Goal: Task Accomplishment & Management: Complete application form

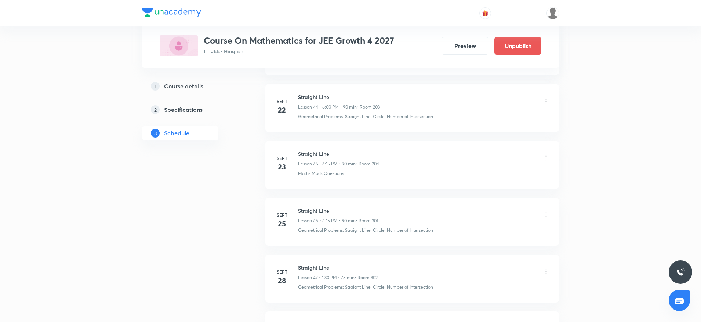
scroll to position [3112, 0]
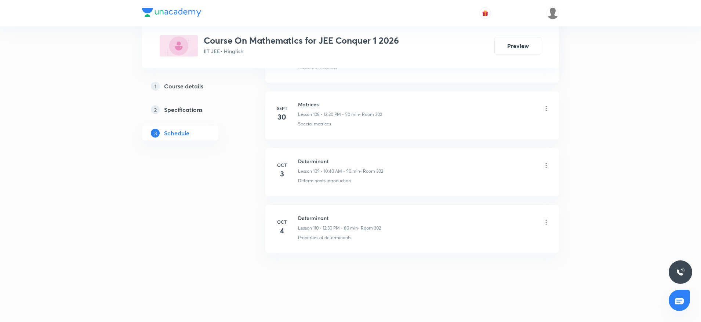
click at [314, 218] on h6 "Determinant" at bounding box center [339, 218] width 83 height 8
copy h6 "Determinant"
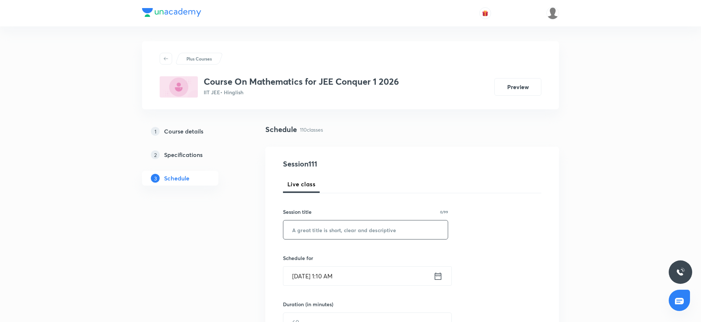
click at [315, 232] on input "text" at bounding box center [365, 230] width 164 height 19
paste input "Determinant"
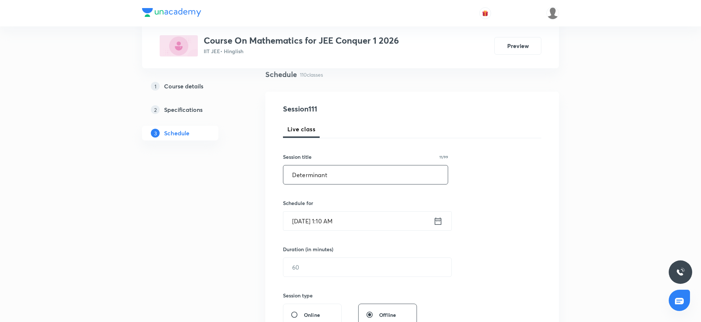
type input "Determinant"
click at [329, 220] on input "Oct 6, 2025, 1:10 AM" at bounding box center [358, 221] width 150 height 19
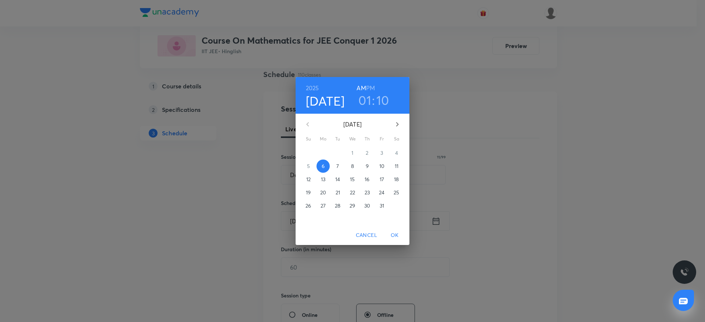
click at [364, 98] on h3 "01" at bounding box center [364, 100] width 13 height 15
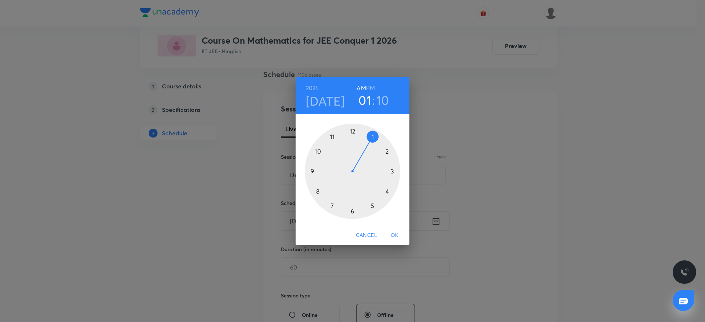
click at [315, 151] on div at bounding box center [352, 171] width 95 height 95
click at [315, 194] on div at bounding box center [352, 171] width 95 height 95
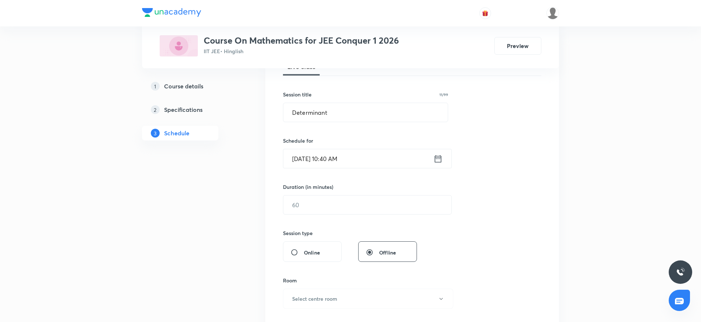
scroll to position [165, 0]
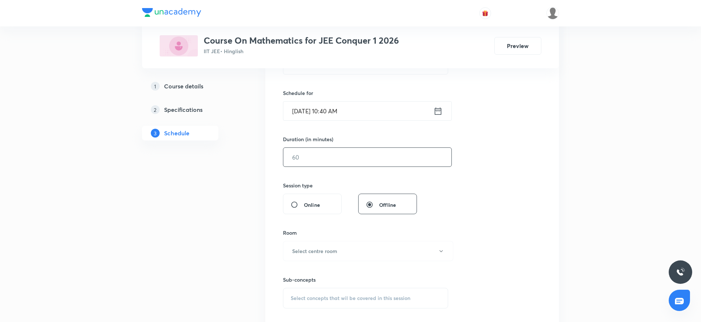
click at [308, 148] on input "text" at bounding box center [367, 157] width 168 height 19
type input "90"
click at [341, 251] on button "Select centre room" at bounding box center [368, 251] width 170 height 20
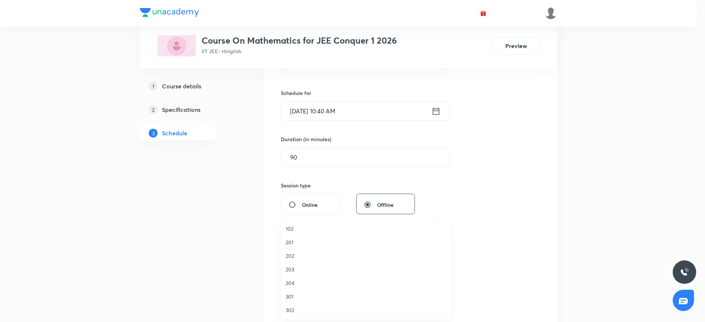
click at [297, 311] on span "302" at bounding box center [366, 311] width 161 height 8
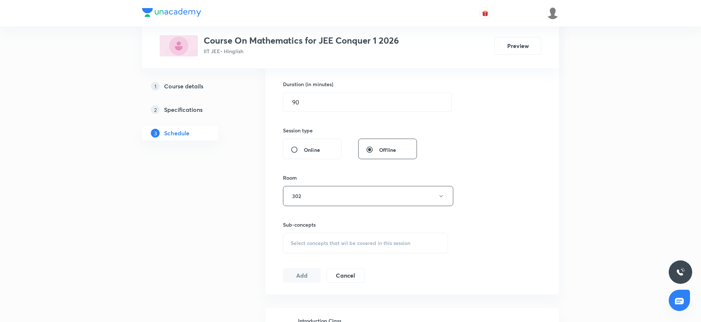
click at [373, 251] on div "Select concepts that wil be covered in this session" at bounding box center [365, 243] width 165 height 21
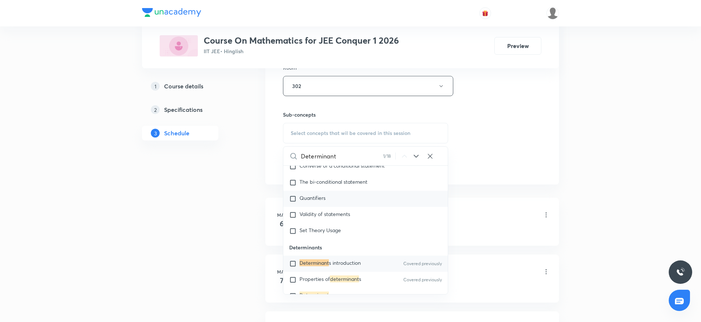
scroll to position [2844, 0]
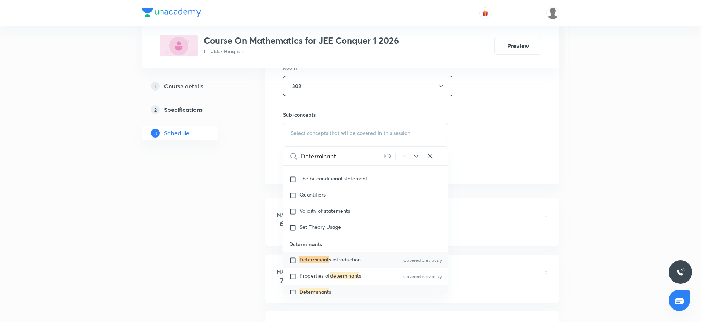
type input "Determinant"
click at [317, 290] on mark "Determinant" at bounding box center [314, 292] width 29 height 7
checkbox input "true"
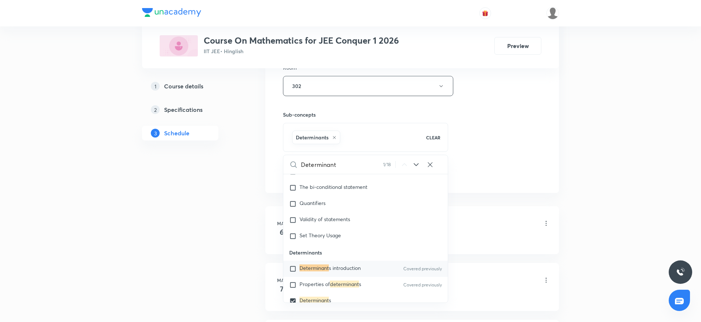
click at [535, 97] on div "Session 111 Live class Session title 11/99 Determinant ​ Schedule for Oct 6, 20…" at bounding box center [412, 4] width 258 height 353
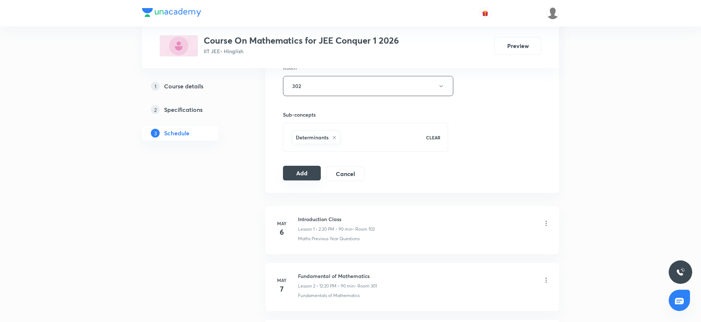
click at [302, 179] on button "Add" at bounding box center [302, 173] width 38 height 15
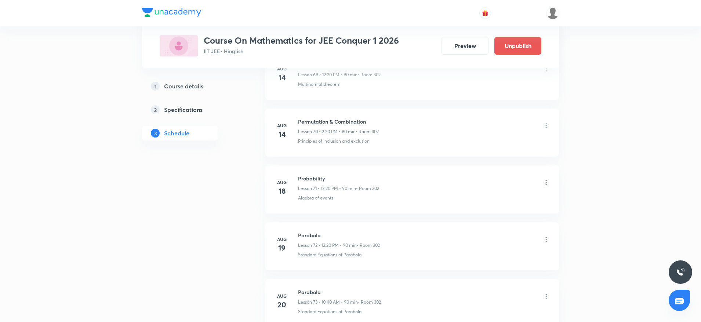
scroll to position [6246, 0]
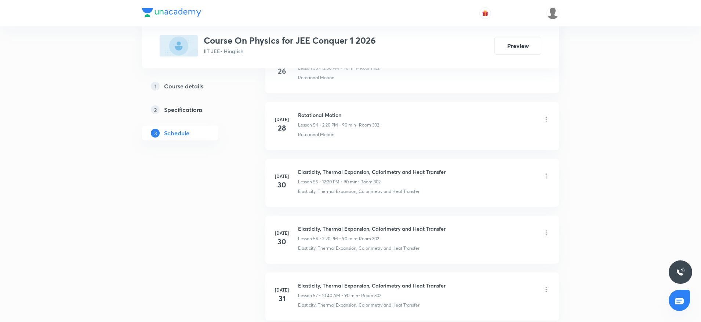
scroll to position [5900, 0]
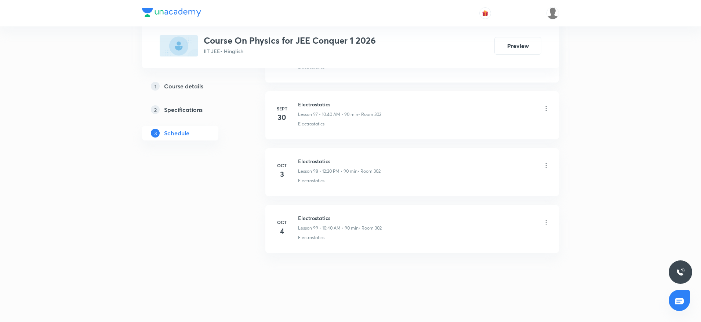
click at [324, 219] on h6 "Electrostatics" at bounding box center [340, 218] width 84 height 8
copy h6 "Electrostatics"
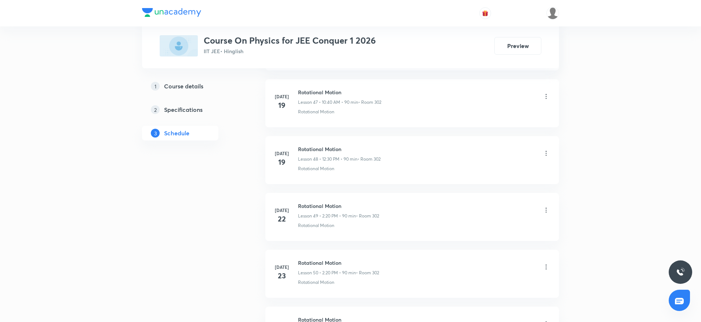
scroll to position [0, 0]
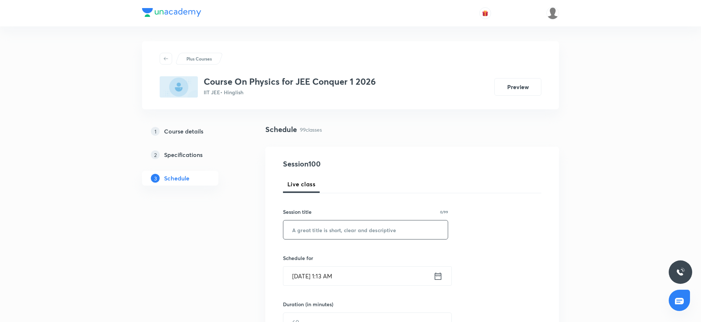
click at [322, 225] on input "text" at bounding box center [365, 230] width 164 height 19
paste input "Electrostatics"
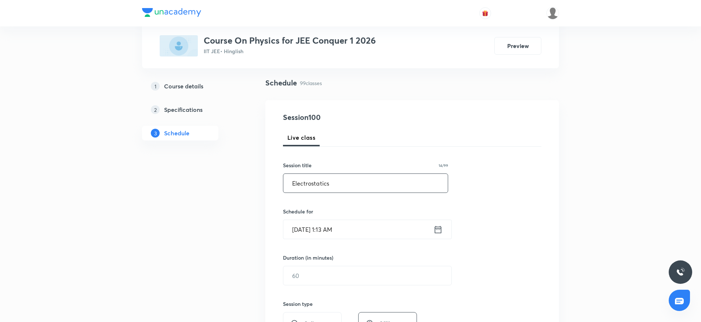
scroll to position [110, 0]
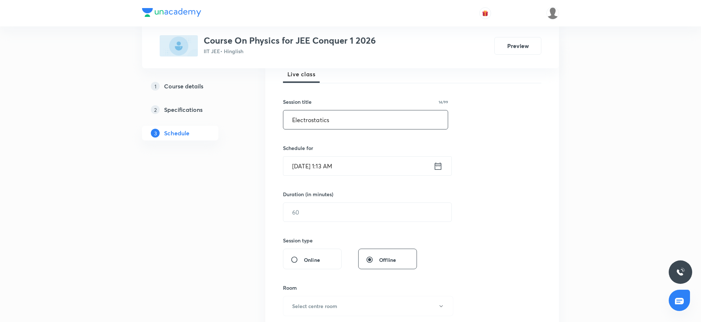
type input "Electrostatics"
click at [327, 163] on input "[DATE] 1:13 AM" at bounding box center [358, 166] width 150 height 19
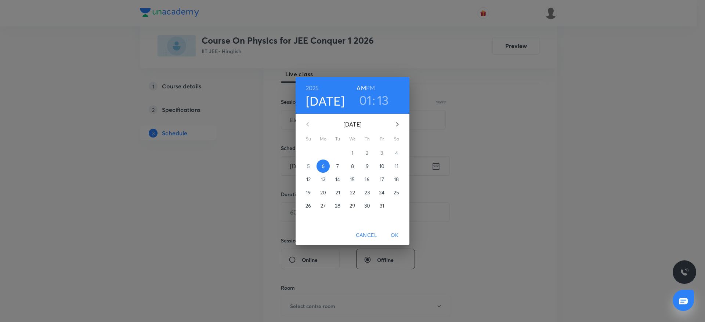
click at [365, 104] on h3 "01" at bounding box center [365, 100] width 13 height 15
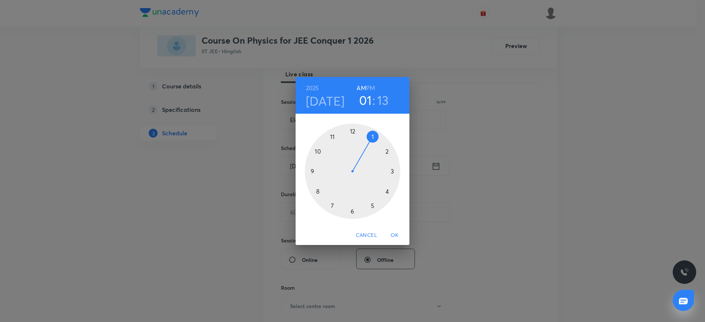
click at [318, 151] on div at bounding box center [352, 171] width 95 height 95
click at [313, 193] on div at bounding box center [352, 171] width 95 height 95
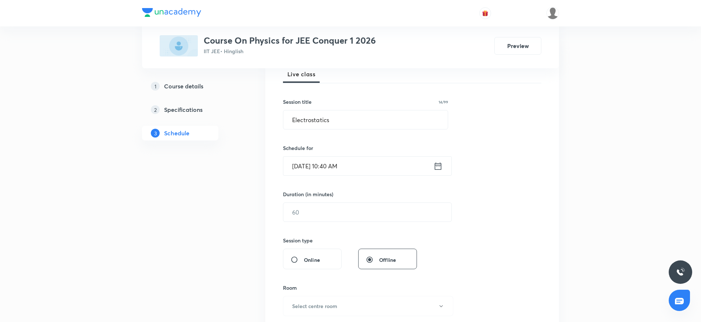
scroll to position [165, 0]
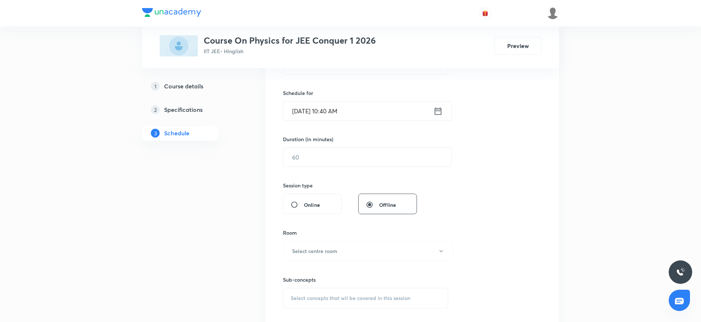
click at [308, 140] on h6 "Duration (in minutes)" at bounding box center [308, 139] width 50 height 8
click at [304, 156] on input "text" at bounding box center [367, 157] width 168 height 19
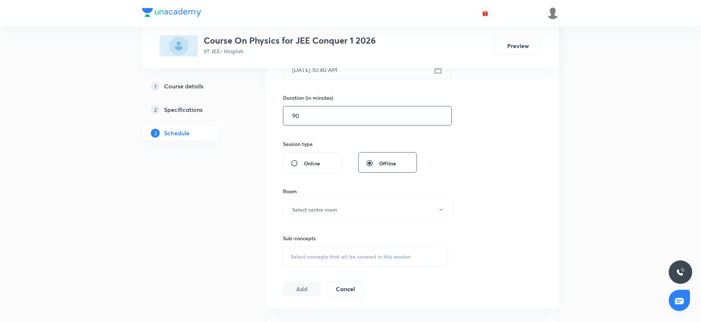
scroll to position [220, 0]
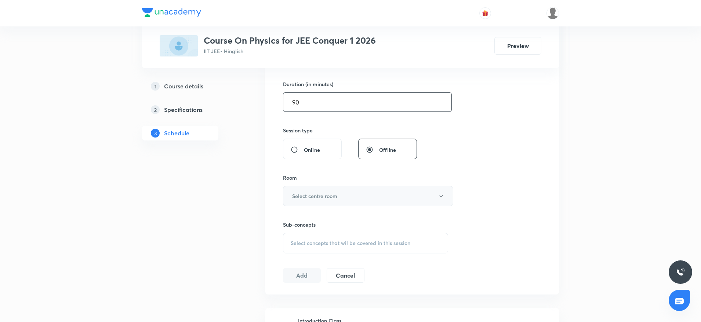
type input "90"
click at [318, 203] on button "Select centre room" at bounding box center [368, 196] width 170 height 20
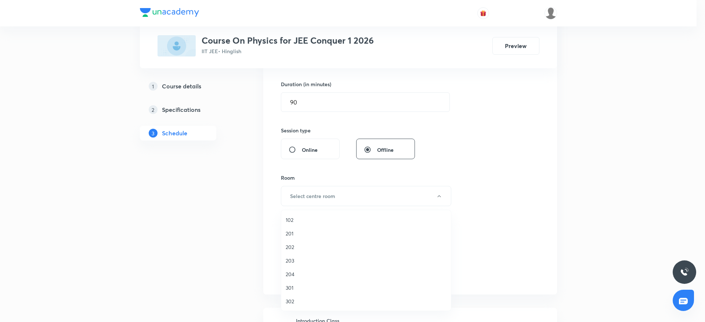
click at [293, 292] on li "301" at bounding box center [366, 288] width 170 height 14
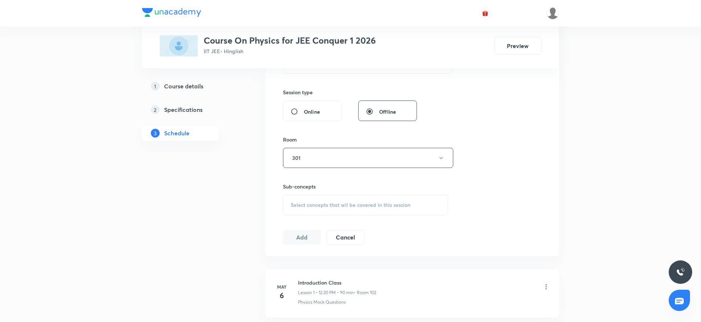
scroll to position [275, 0]
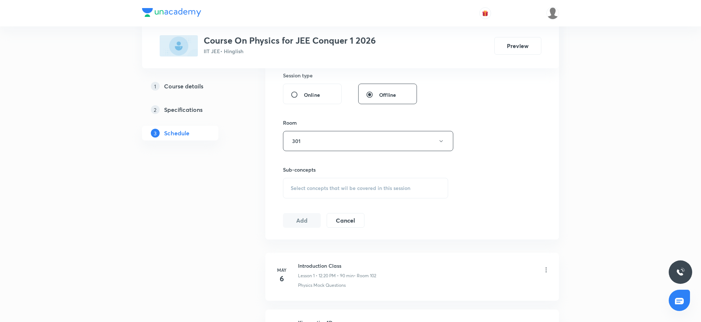
click at [392, 184] on div "Select concepts that wil be covered in this session" at bounding box center [365, 188] width 165 height 21
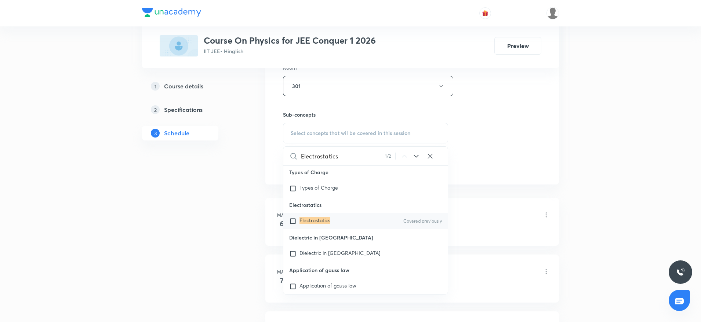
scroll to position [18169, 0]
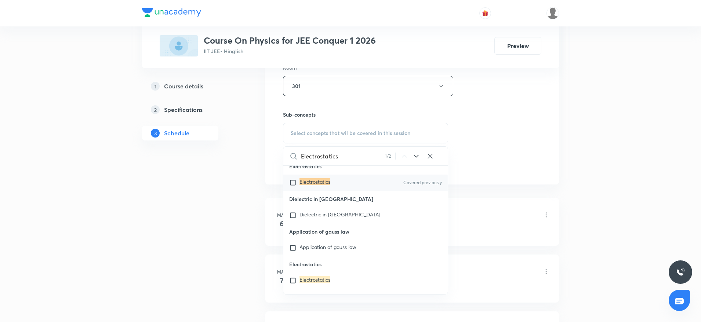
type input "Electrostatics"
click at [321, 185] on mark "Electrostatics" at bounding box center [315, 181] width 31 height 7
checkbox input "true"
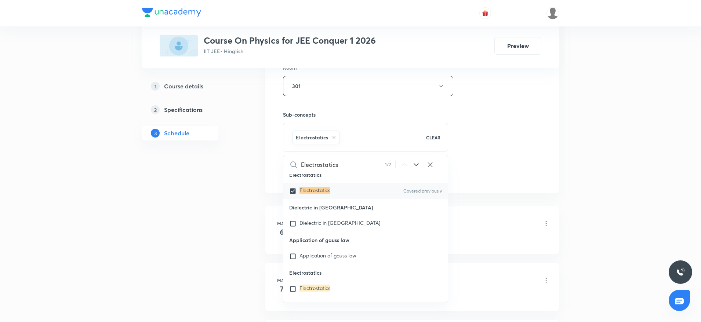
click at [496, 118] on div "Session 100 Live class Session title 14/99 Electrostatics ​ Schedule for [DATE]…" at bounding box center [412, 4] width 258 height 353
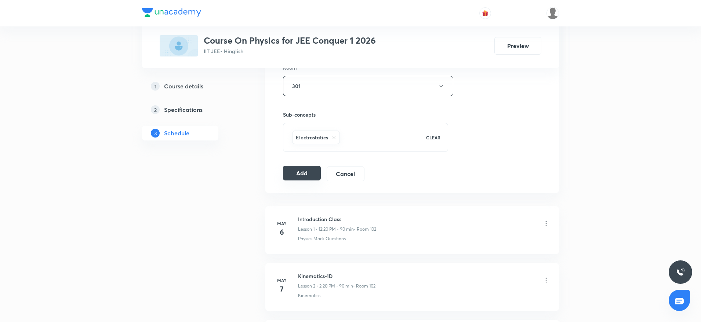
click at [305, 174] on button "Add" at bounding box center [302, 173] width 38 height 15
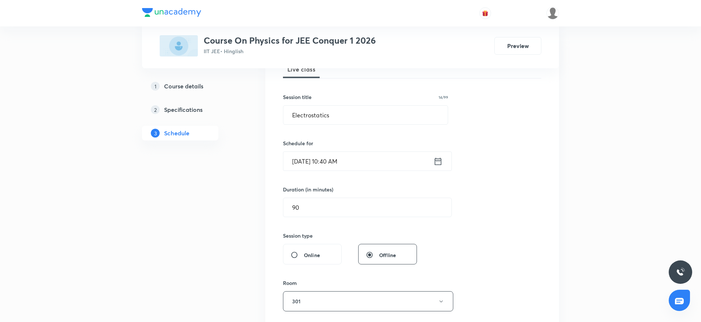
scroll to position [110, 0]
